Goal: Navigation & Orientation: Find specific page/section

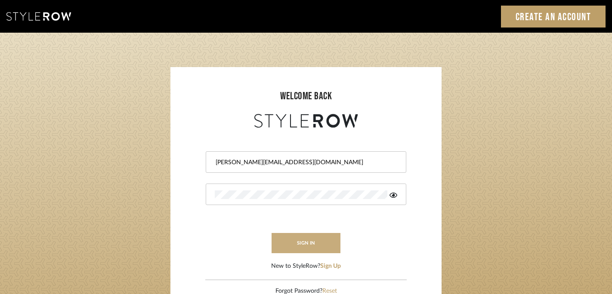
click at [303, 244] on button "sign in" at bounding box center [305, 243] width 69 height 20
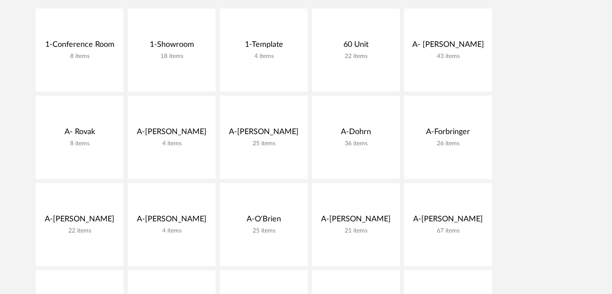
scroll to position [218, 0]
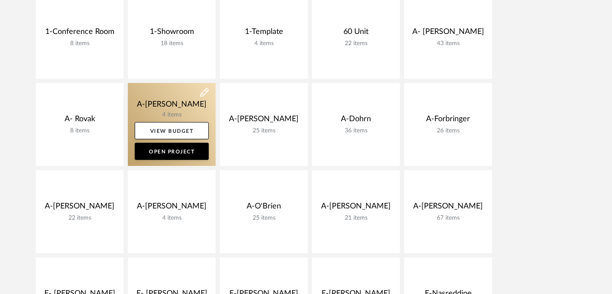
click at [182, 106] on link at bounding box center [172, 124] width 88 height 83
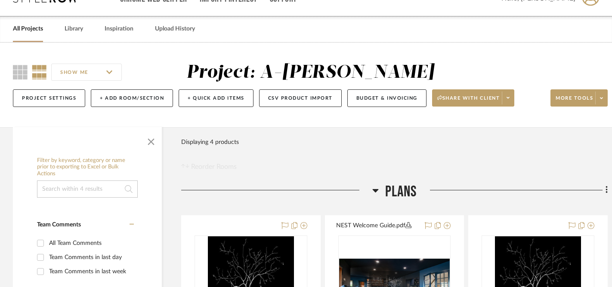
scroll to position [12, 0]
